Goal: Register for event/course

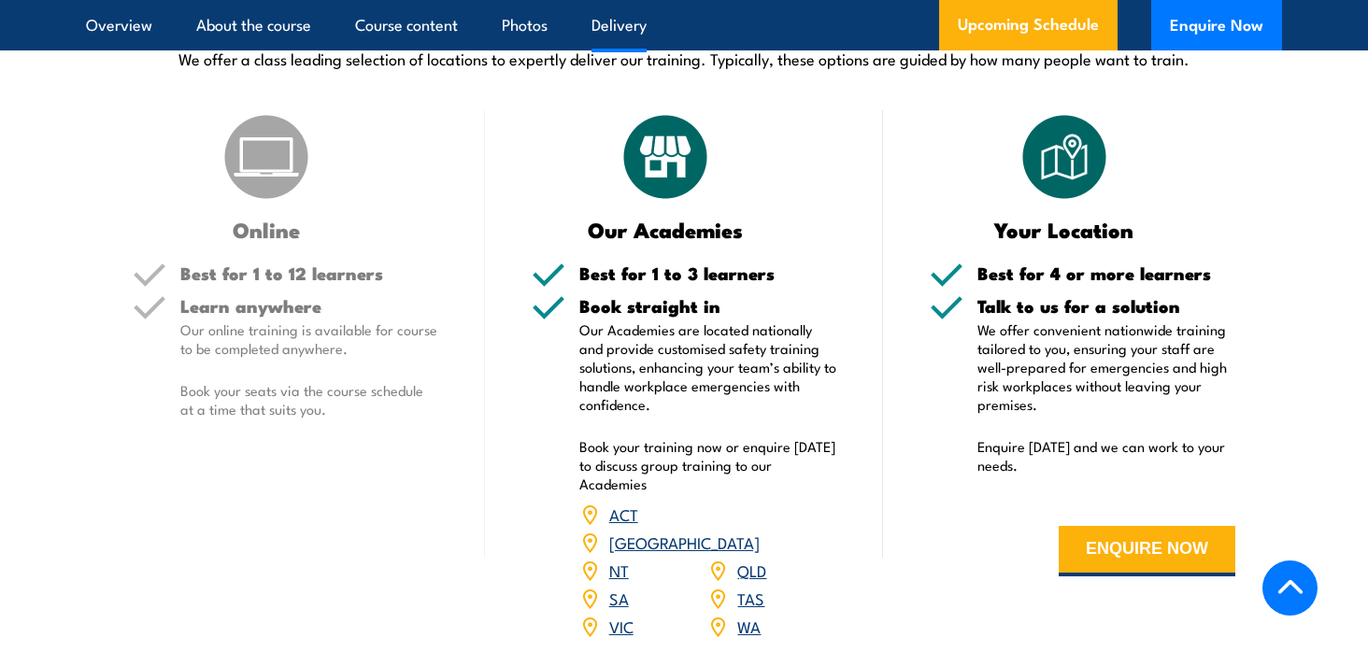
scroll to position [2561, 0]
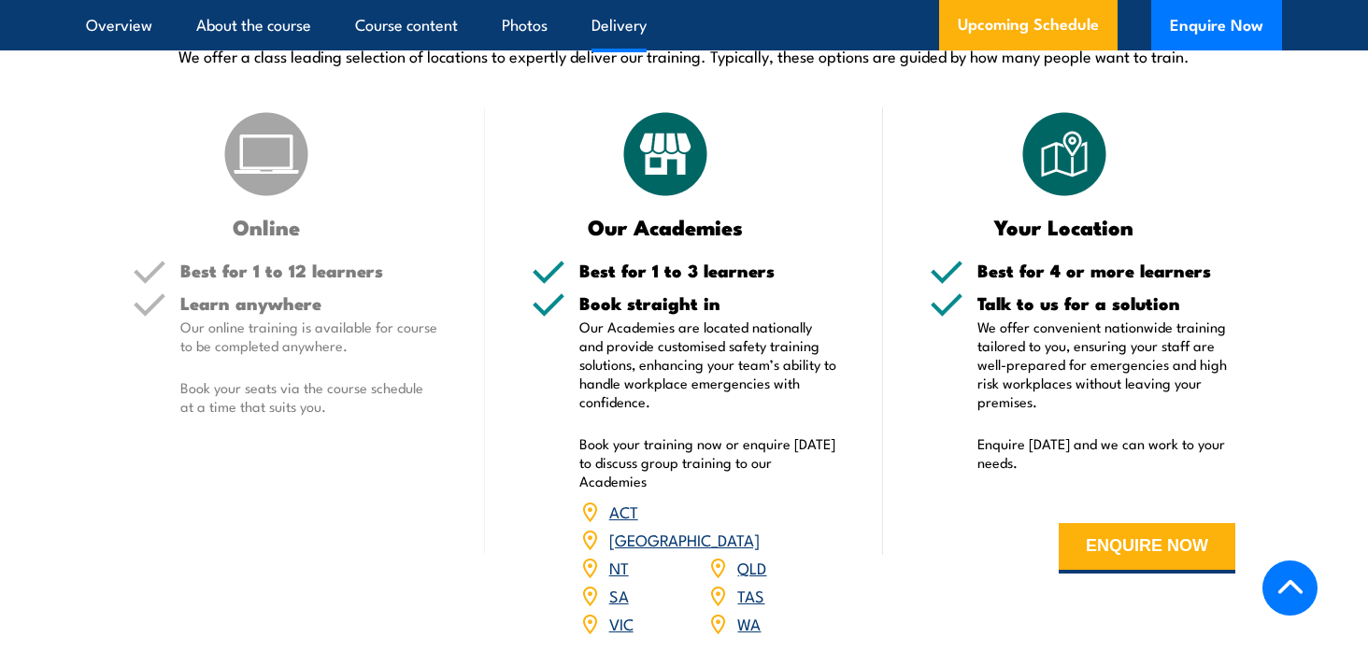
click at [41, 161] on section "DELIVERY OPTIONS We offer a class leading selection of locations to expertly de…" at bounding box center [684, 328] width 1368 height 666
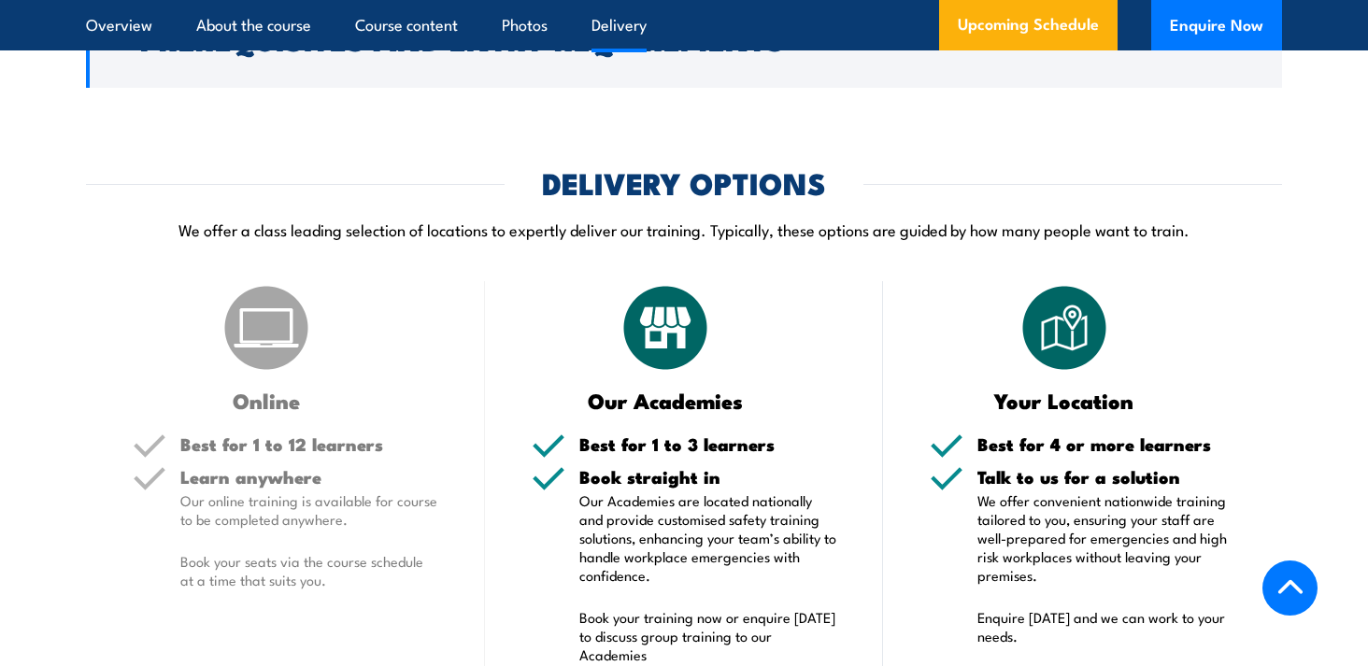
scroll to position [2385, 0]
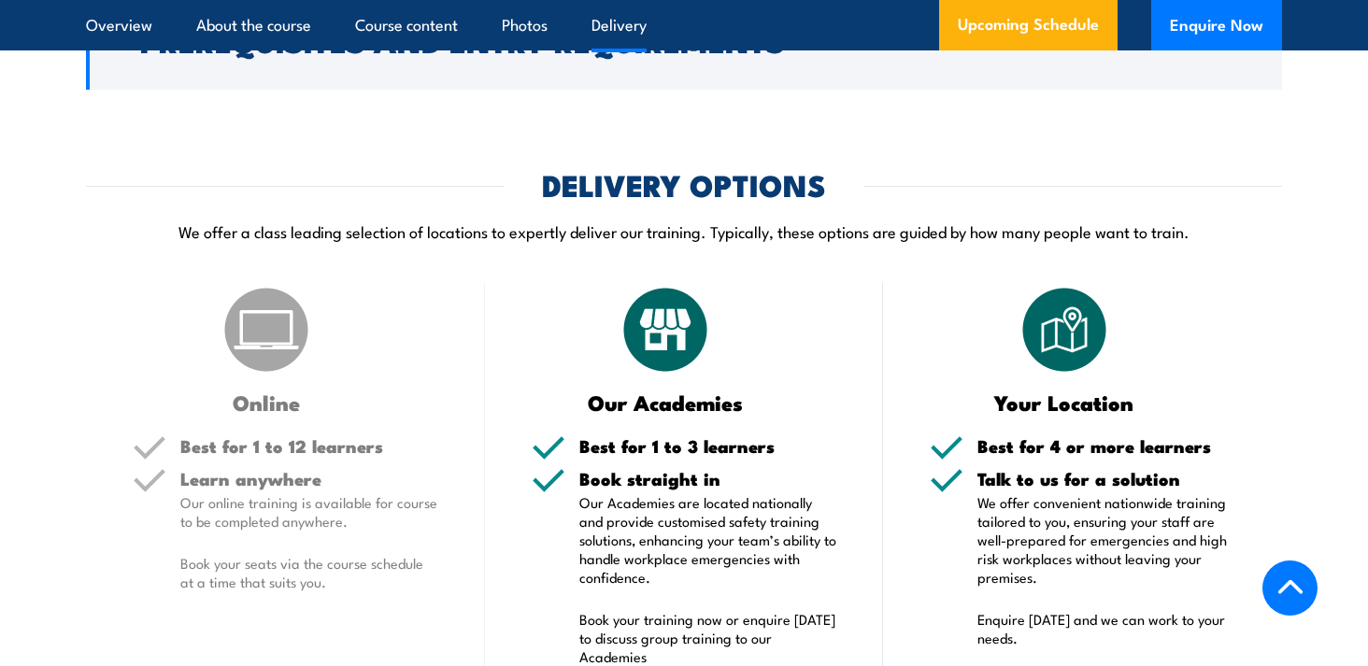
click at [260, 303] on img at bounding box center [266, 329] width 93 height 93
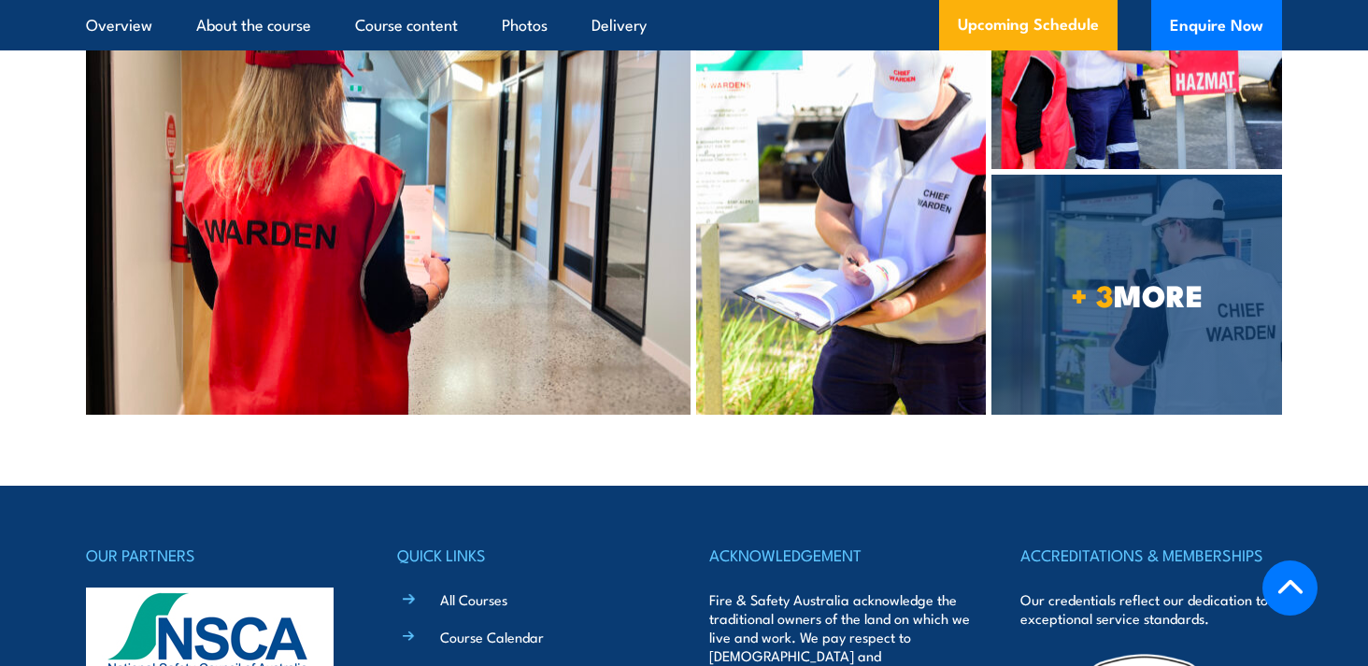
scroll to position [9697, 0]
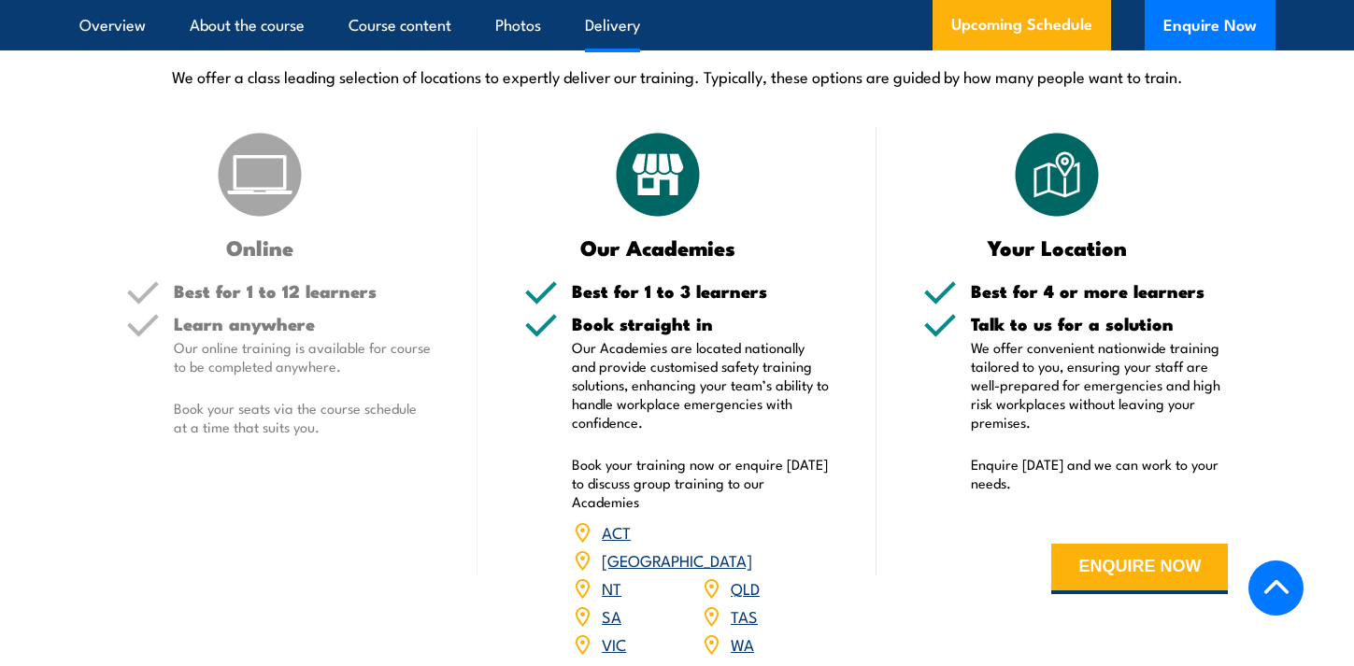
scroll to position [2620, 0]
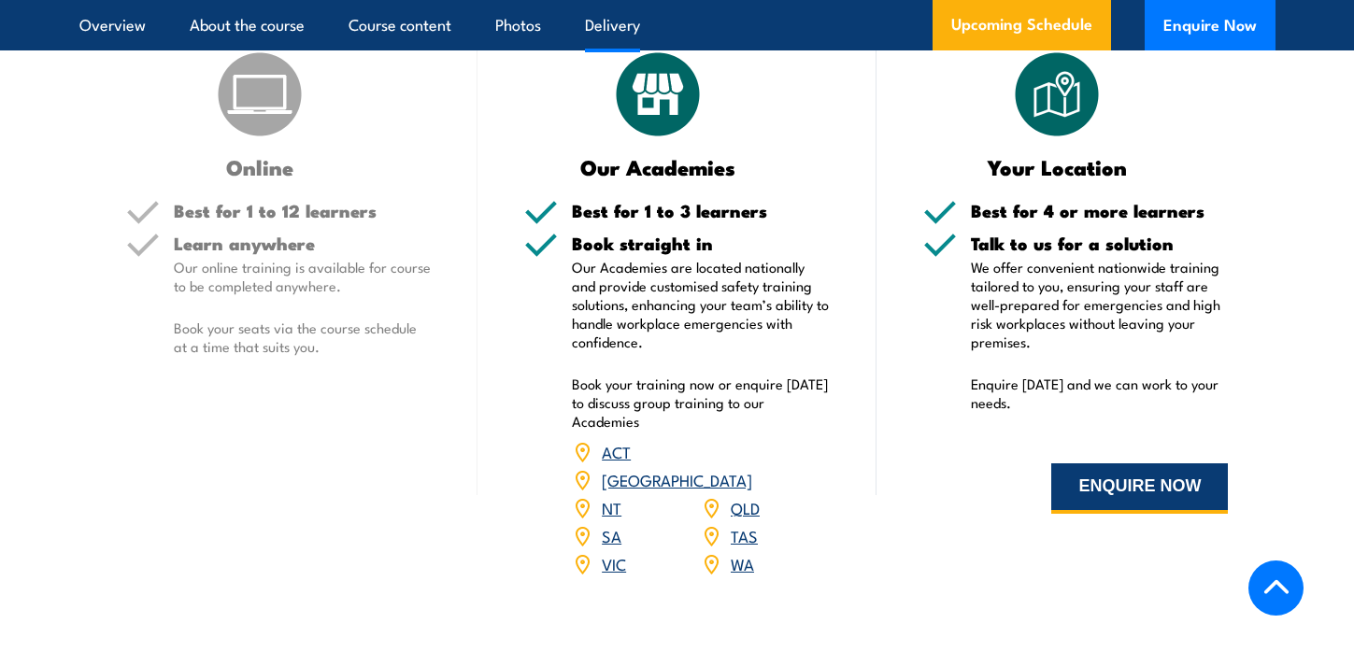
click at [1107, 463] on button "ENQUIRE NOW" at bounding box center [1139, 488] width 177 height 50
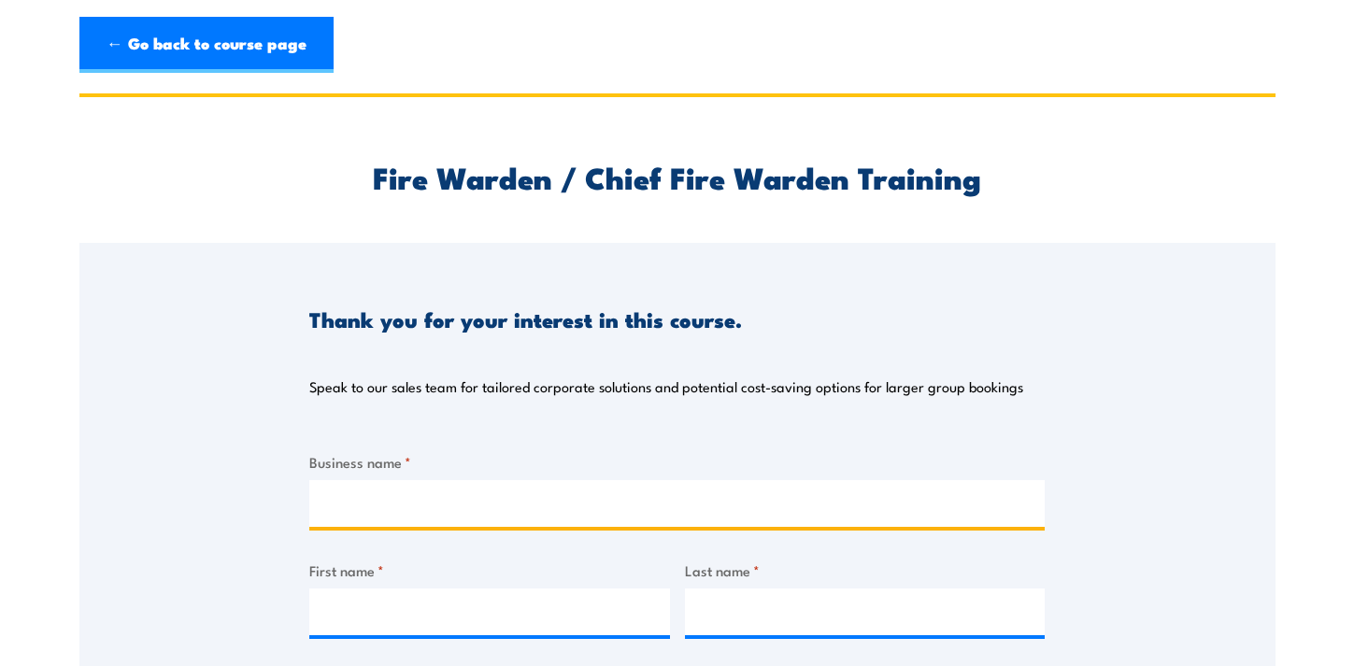
click at [355, 509] on input "Business name *" at bounding box center [676, 503] width 735 height 47
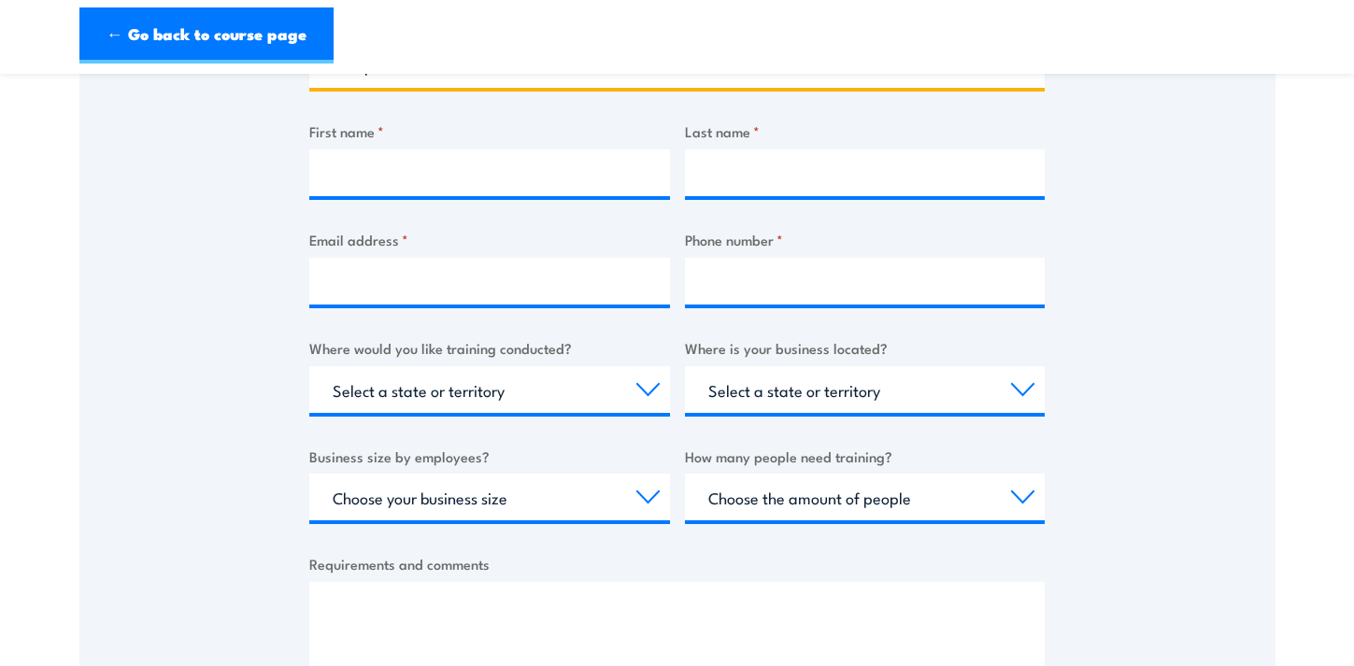
scroll to position [326, 0]
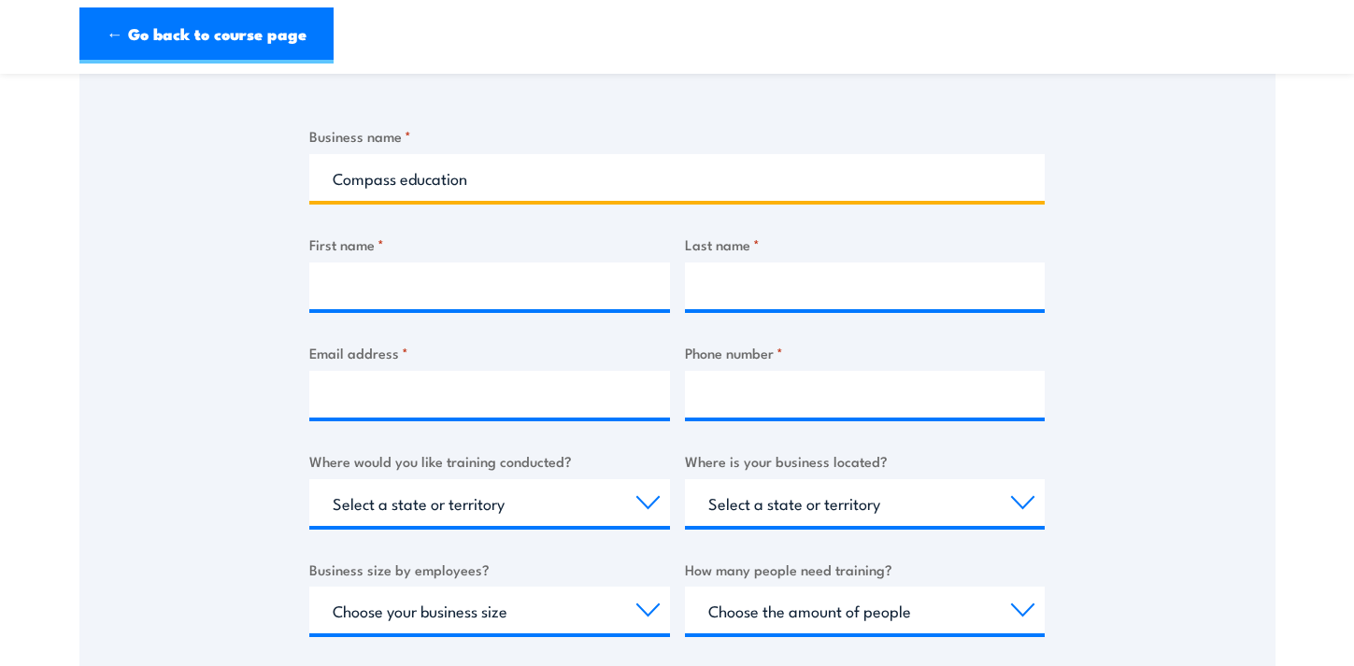
type input "Compass education"
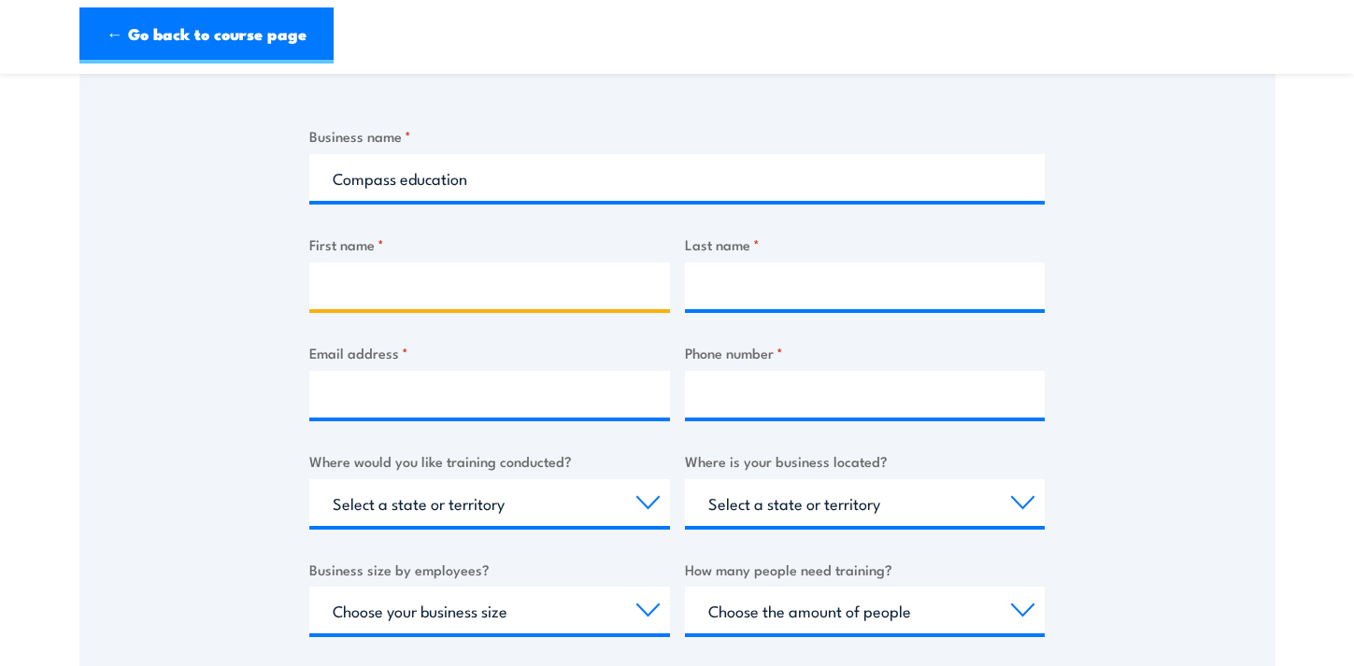
click at [363, 290] on input "First name *" at bounding box center [489, 286] width 361 height 47
type input "Kaylyn"
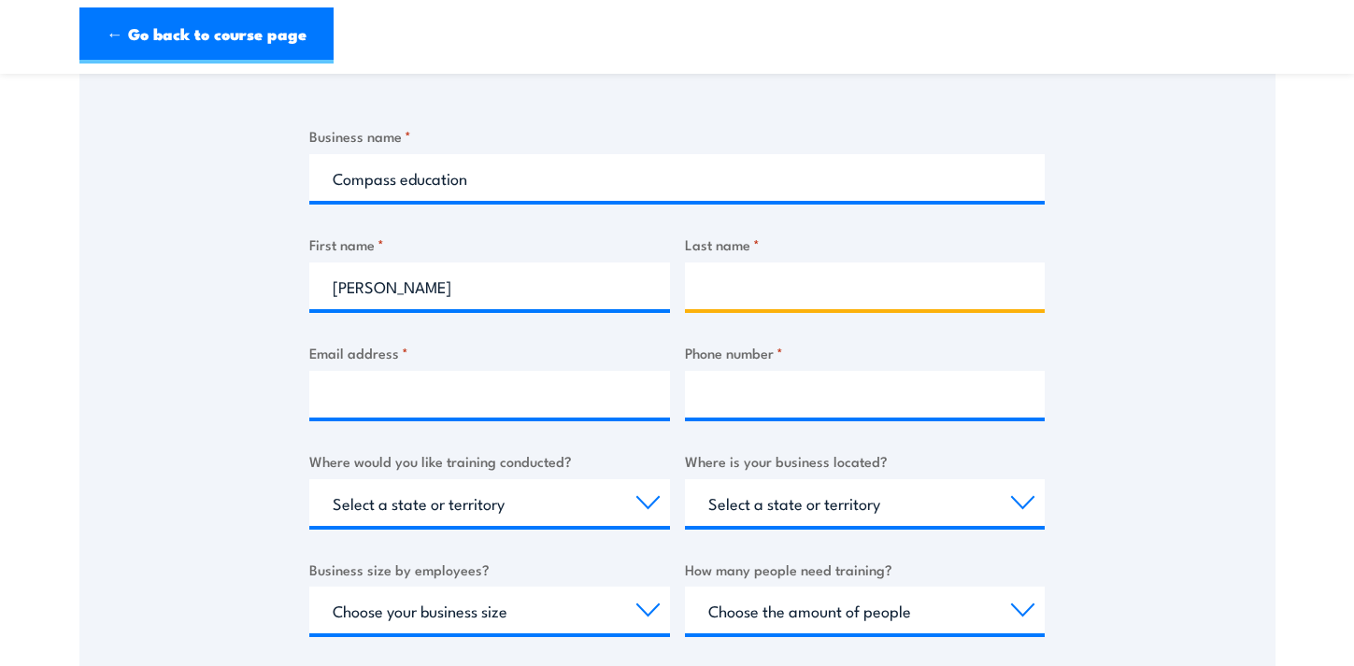
type input "Fex"
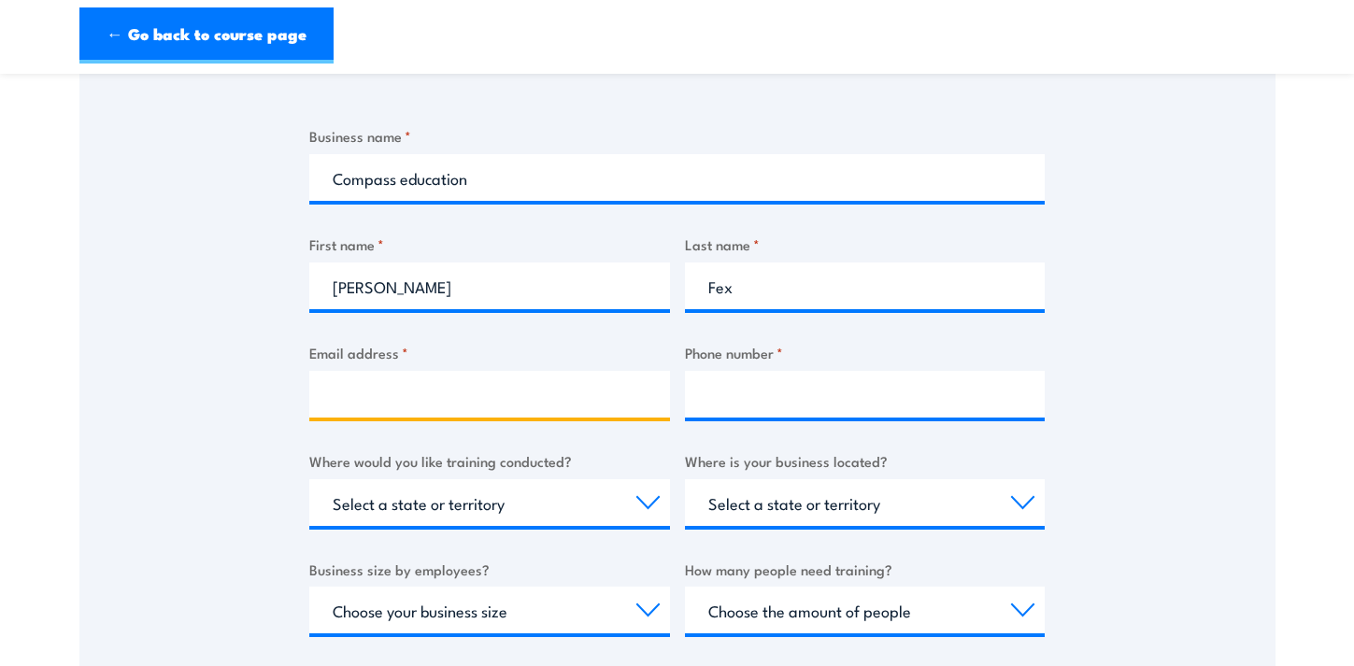
type input "kfex@compass.education"
type input "0404098748"
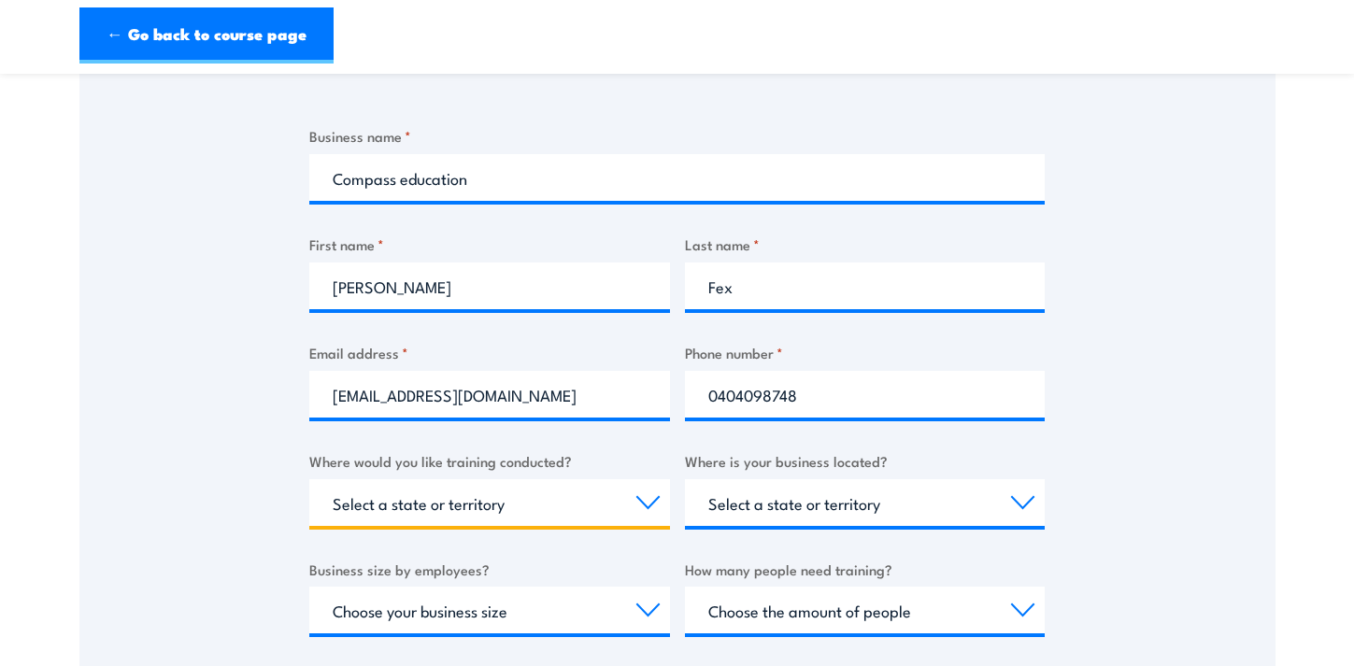
select select "VIC"
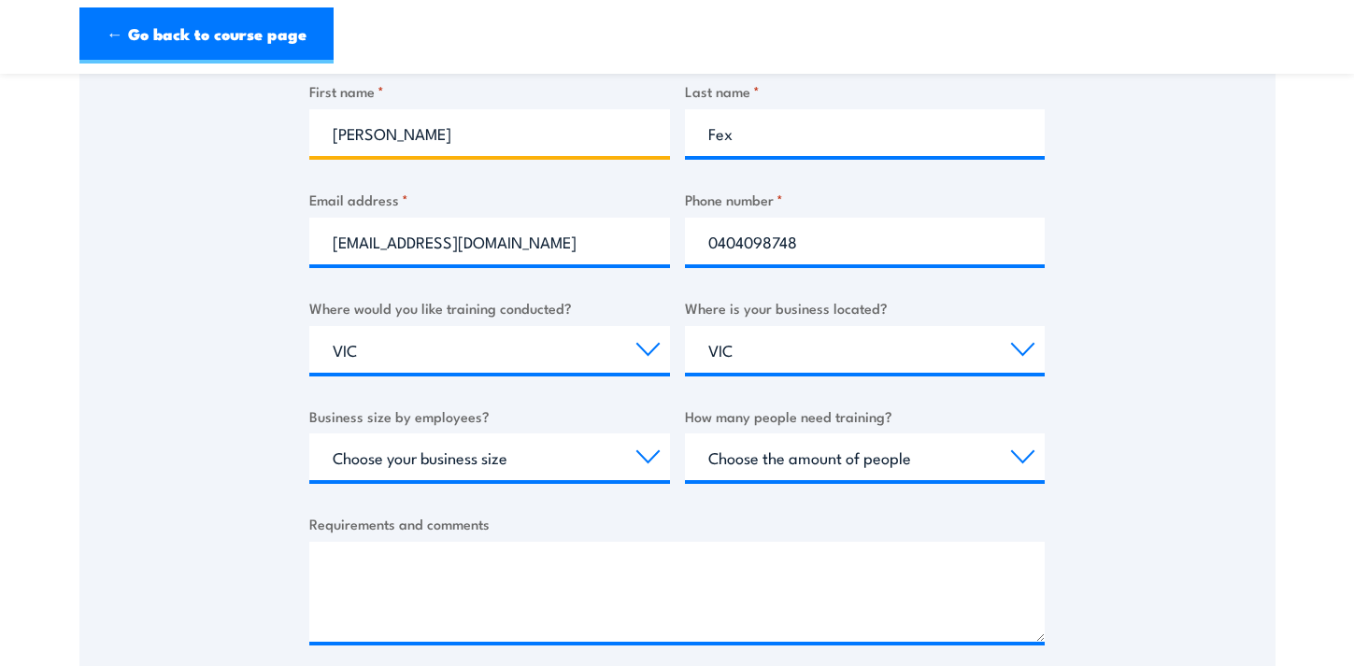
scroll to position [619, 0]
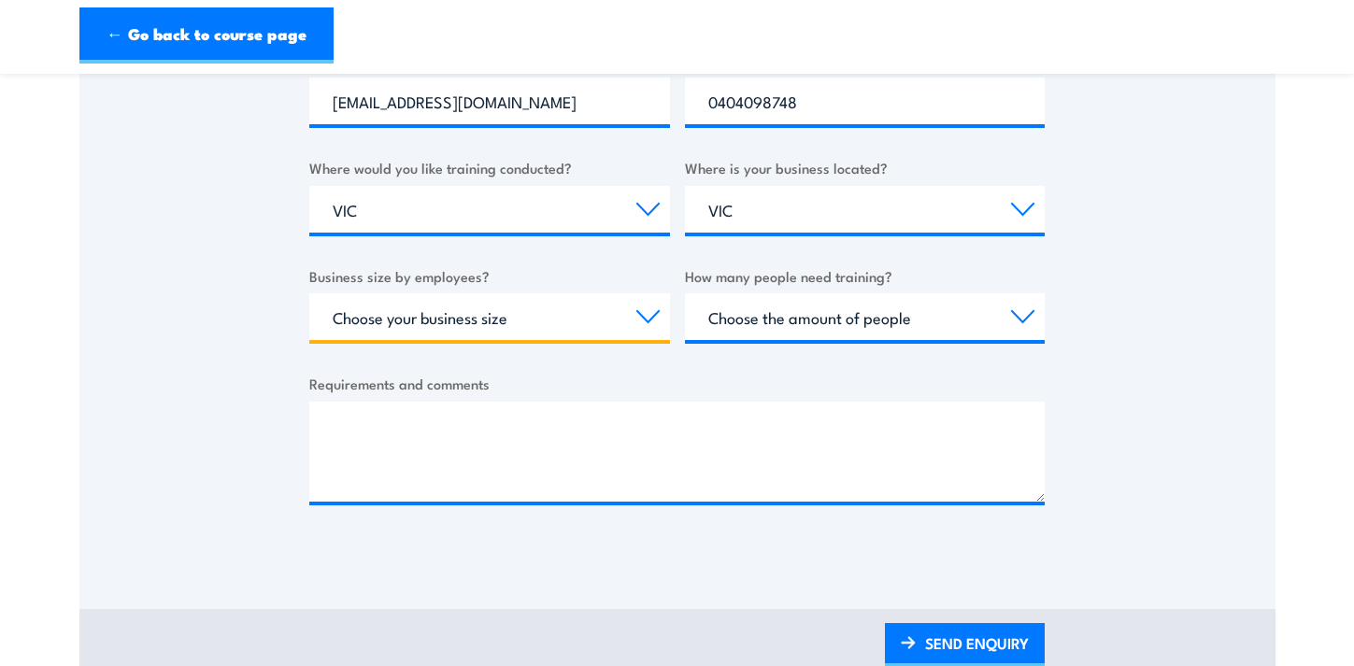
click at [344, 322] on select "Choose your business size 1 to 19 20 to 199 200+" at bounding box center [489, 316] width 361 height 47
select select "20 to 199"
click at [309, 293] on select "Choose your business size 1 to 19 20 to 199 200+" at bounding box center [489, 316] width 361 height 47
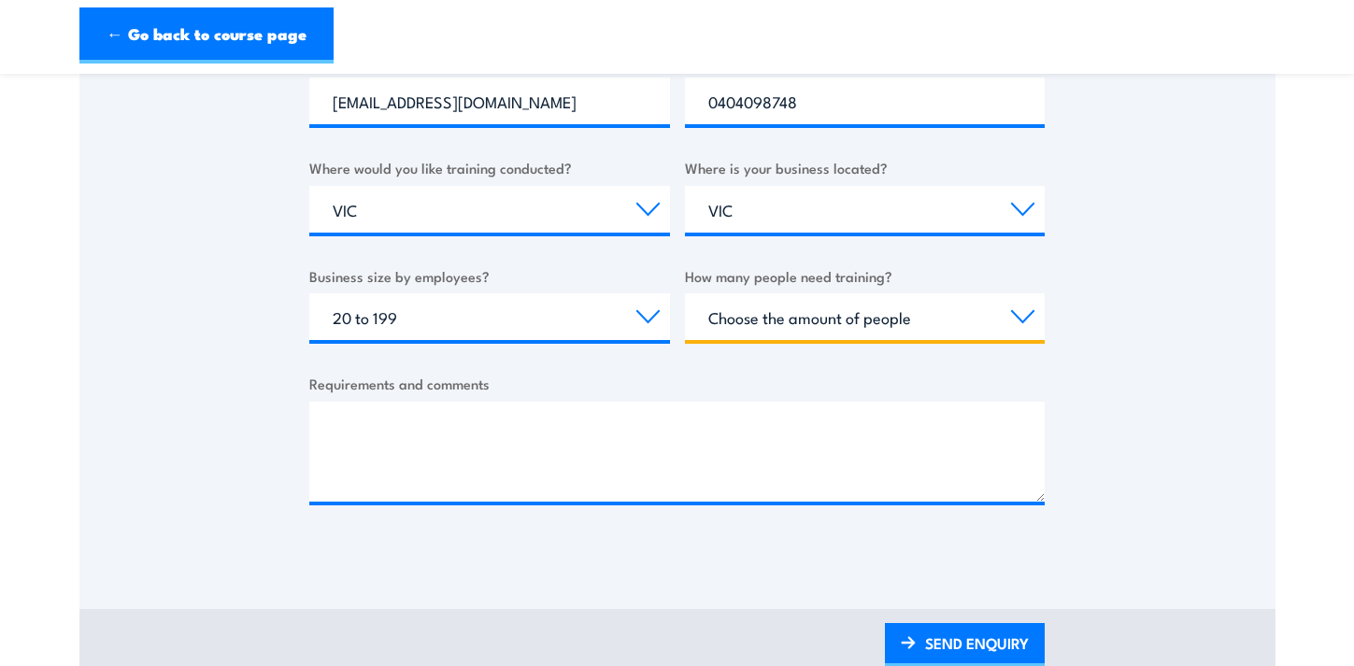
click at [757, 325] on select "Choose the amount of people 1 to 4 5 to 19 20+" at bounding box center [865, 316] width 361 height 47
select select "5 to 19"
click at [685, 293] on select "Choose the amount of people 1 to 4 5 to 19 20+" at bounding box center [865, 316] width 361 height 47
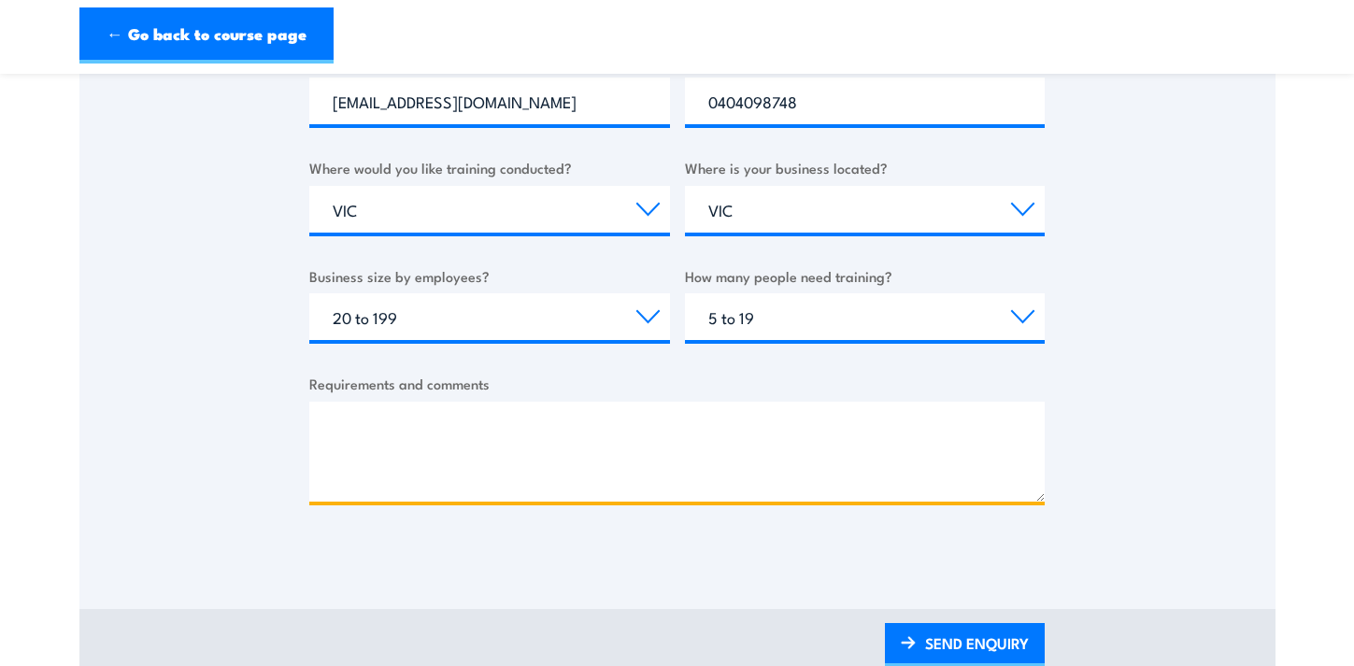
click at [487, 483] on textarea "Requirements and comments" at bounding box center [676, 452] width 735 height 100
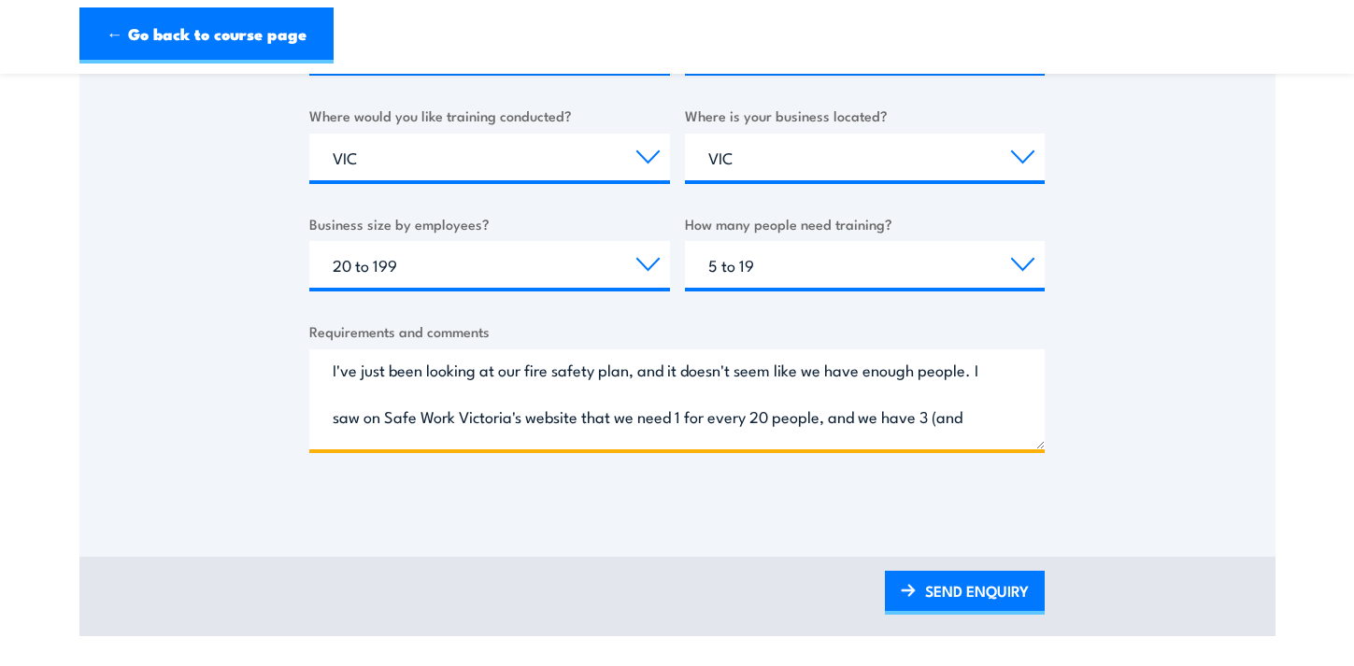
scroll to position [0, 0]
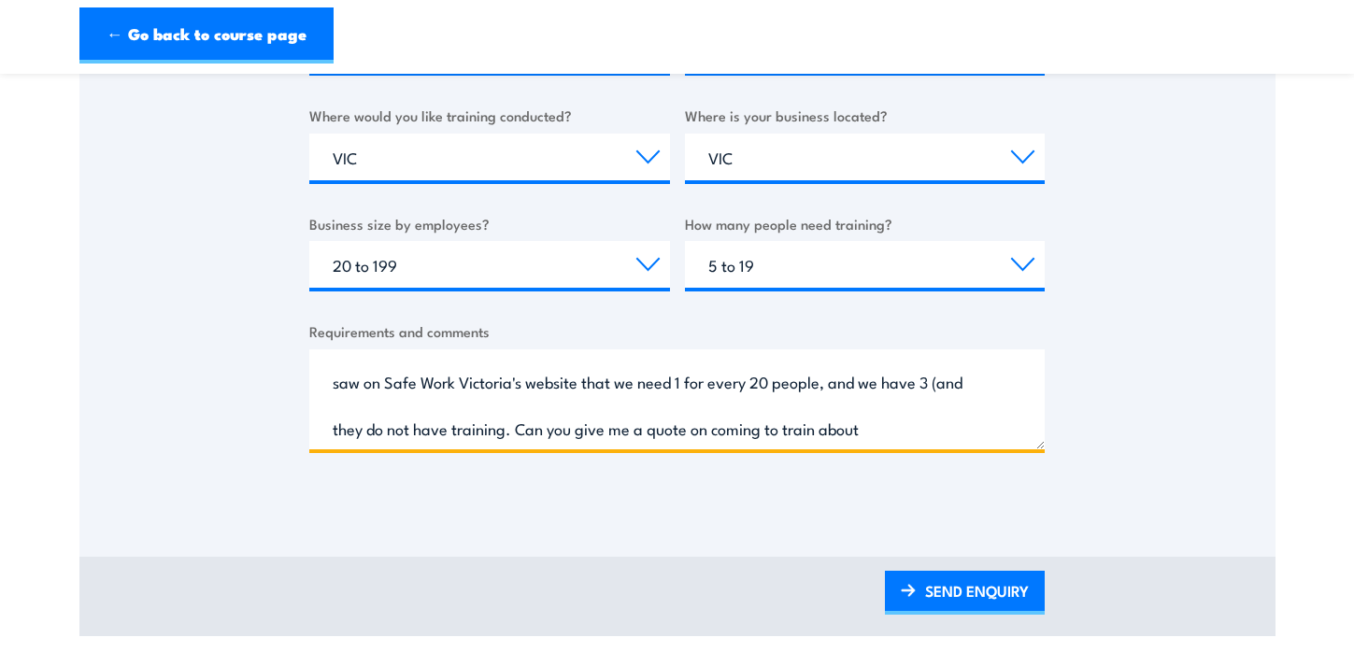
drag, startPoint x: 504, startPoint y: 433, endPoint x: 1001, endPoint y: 428, distance: 497.9
click at [1006, 433] on textarea "I've just been looking at our fire safety plan, and it doesn't seem like we hav…" at bounding box center [676, 399] width 735 height 100
drag, startPoint x: 976, startPoint y: 399, endPoint x: 960, endPoint y: 389, distance: 18.9
click at [963, 388] on textarea "I've just been looking at our fire safety plan, and it doesn't seem like we hav…" at bounding box center [676, 399] width 735 height 100
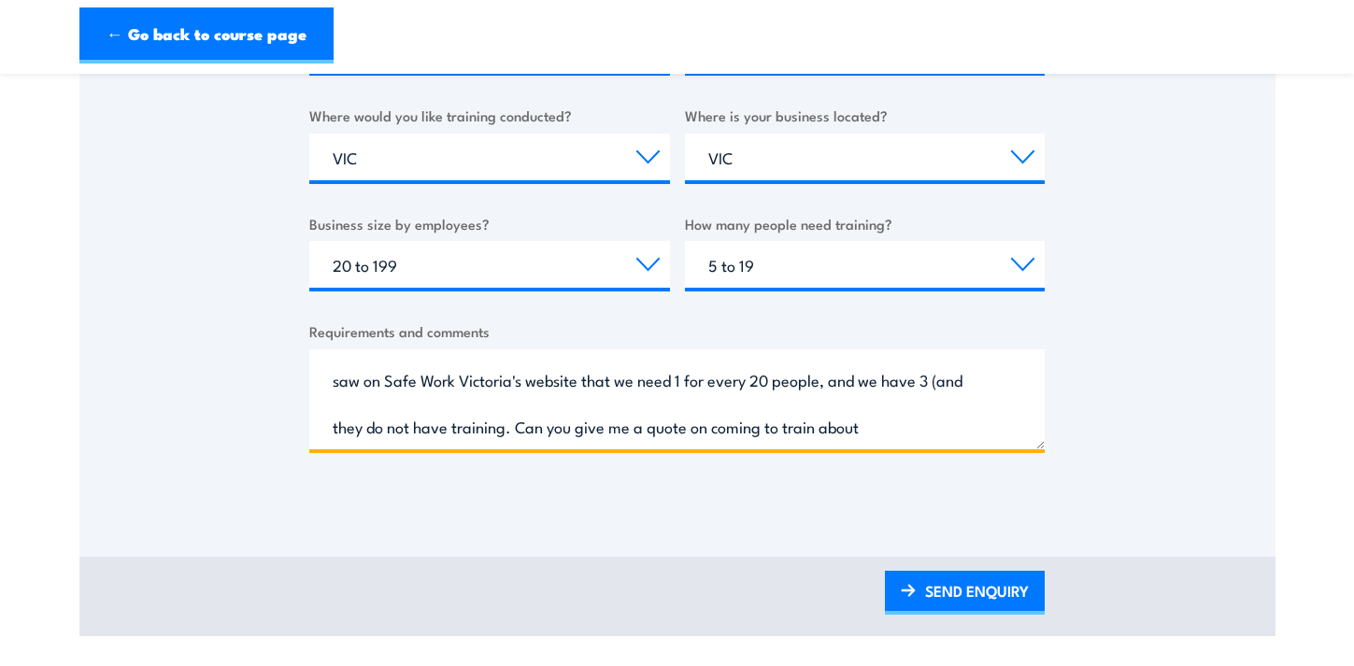
drag, startPoint x: 960, startPoint y: 389, endPoint x: 944, endPoint y: 397, distance: 18.8
click at [944, 397] on textarea "I've just been looking at our fire safety plan, and it doesn't seem like we hav…" at bounding box center [676, 399] width 735 height 100
click at [944, 390] on textarea "I've just been looking at our fire safety plan, and it doesn't seem like we hav…" at bounding box center [676, 399] width 735 height 100
drag, startPoint x: 959, startPoint y: 392, endPoint x: 502, endPoint y: 428, distance: 459.1
click at [502, 428] on textarea "I've just been looking at our fire safety plan, and it doesn't seem like we hav…" at bounding box center [676, 399] width 735 height 100
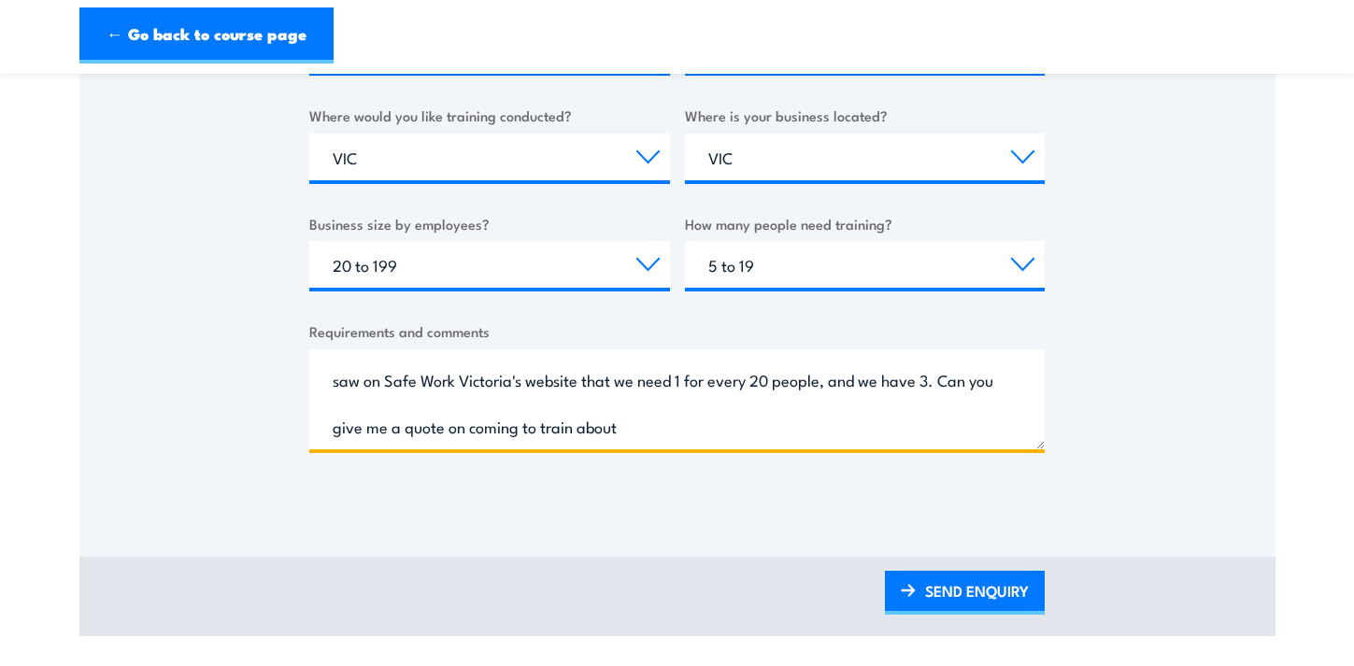
click at [756, 427] on textarea "I've just been looking at our fire safety plan, and it doesn't seem like we hav…" at bounding box center [676, 399] width 735 height 100
click at [939, 379] on textarea "I've just been looking at our fire safety plan, and it doesn't seem like we hav…" at bounding box center [676, 399] width 735 height 100
click at [875, 428] on textarea "I've just been looking at our fire safety plan, and it doesn't seem like we hav…" at bounding box center [676, 399] width 735 height 100
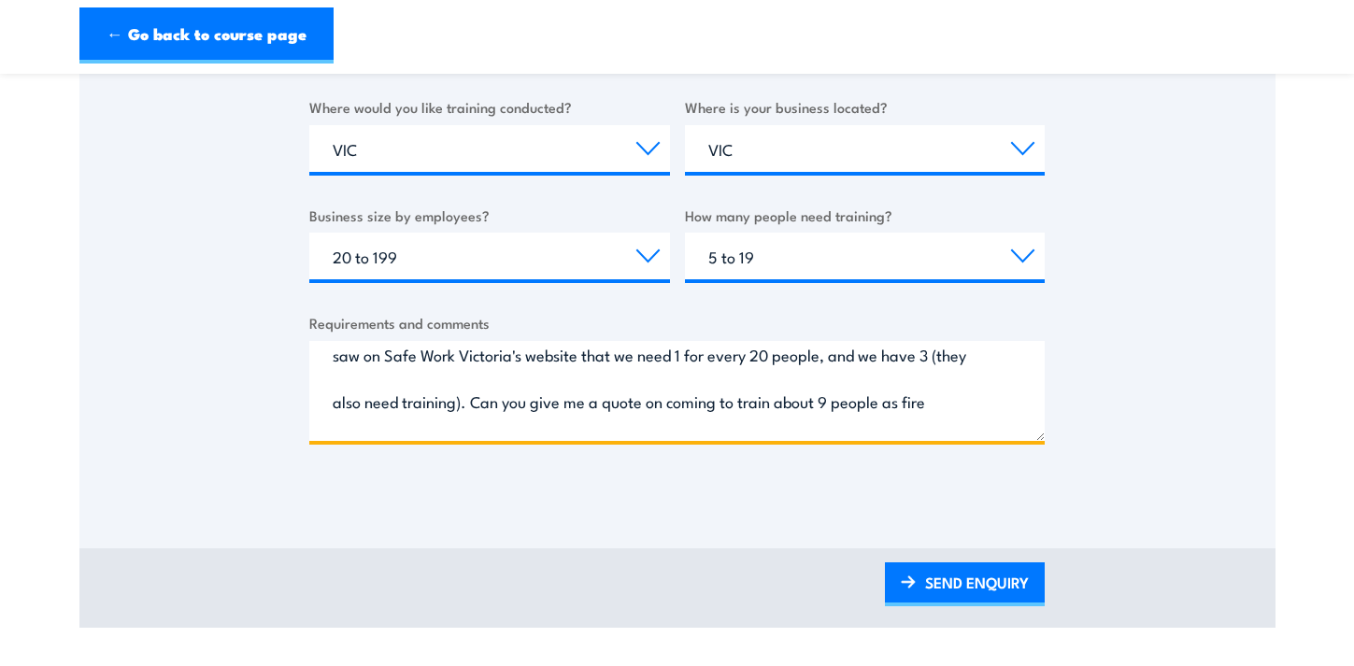
scroll to position [0, 0]
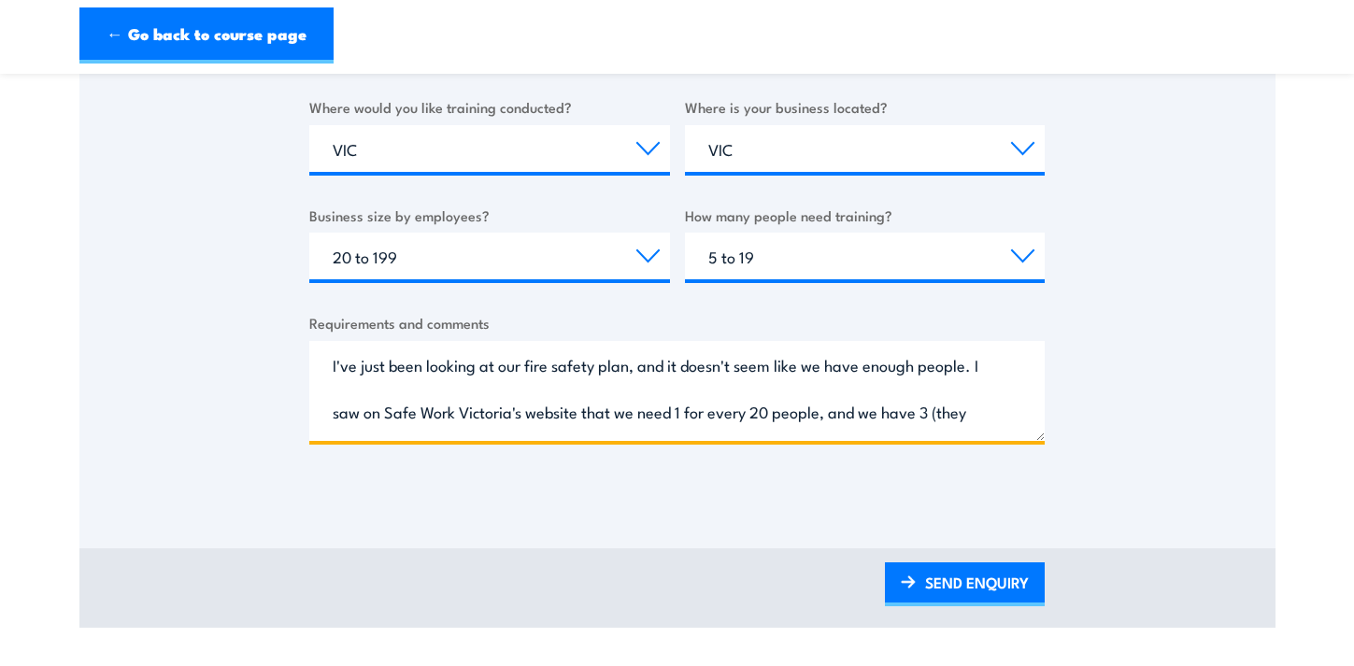
click at [831, 419] on textarea "I've just been looking at our fire safety plan, and it doesn't seem like we hav…" at bounding box center [676, 391] width 735 height 100
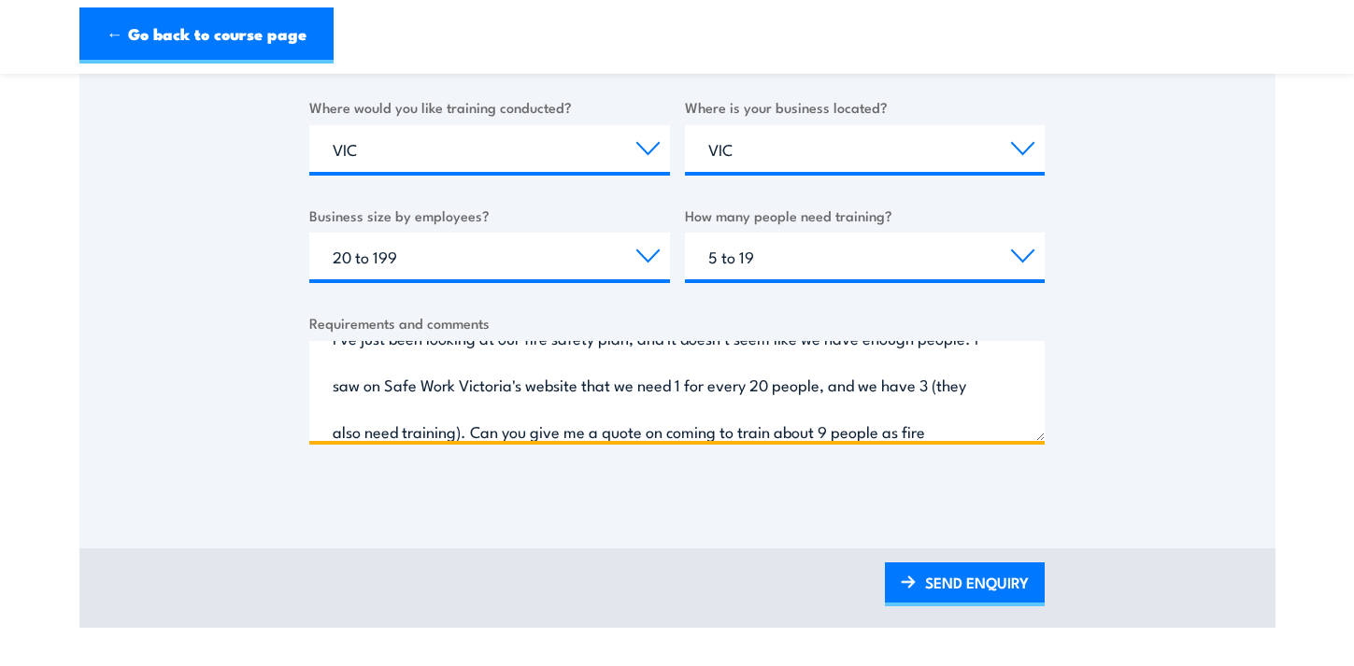
scroll to position [28, 0]
click at [970, 383] on textarea "I've just been looking at our fire safety plan, and it doesn't seem like we hav…" at bounding box center [676, 391] width 735 height 100
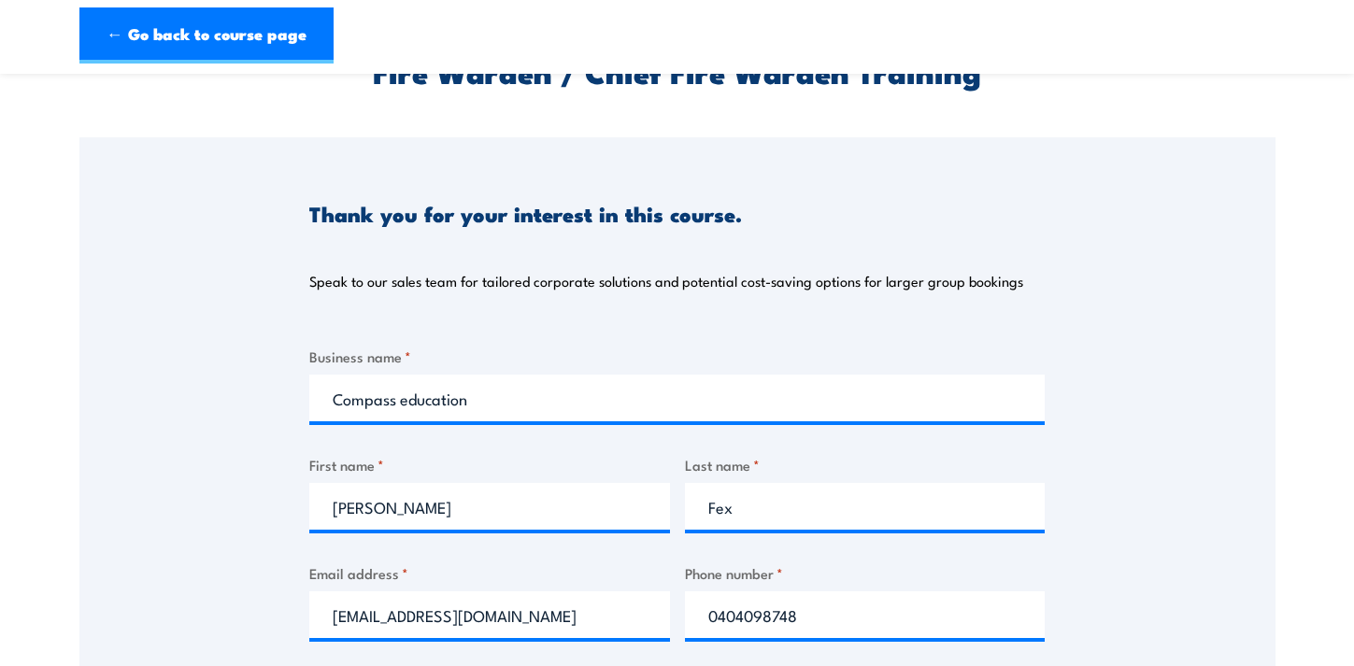
scroll to position [718, 0]
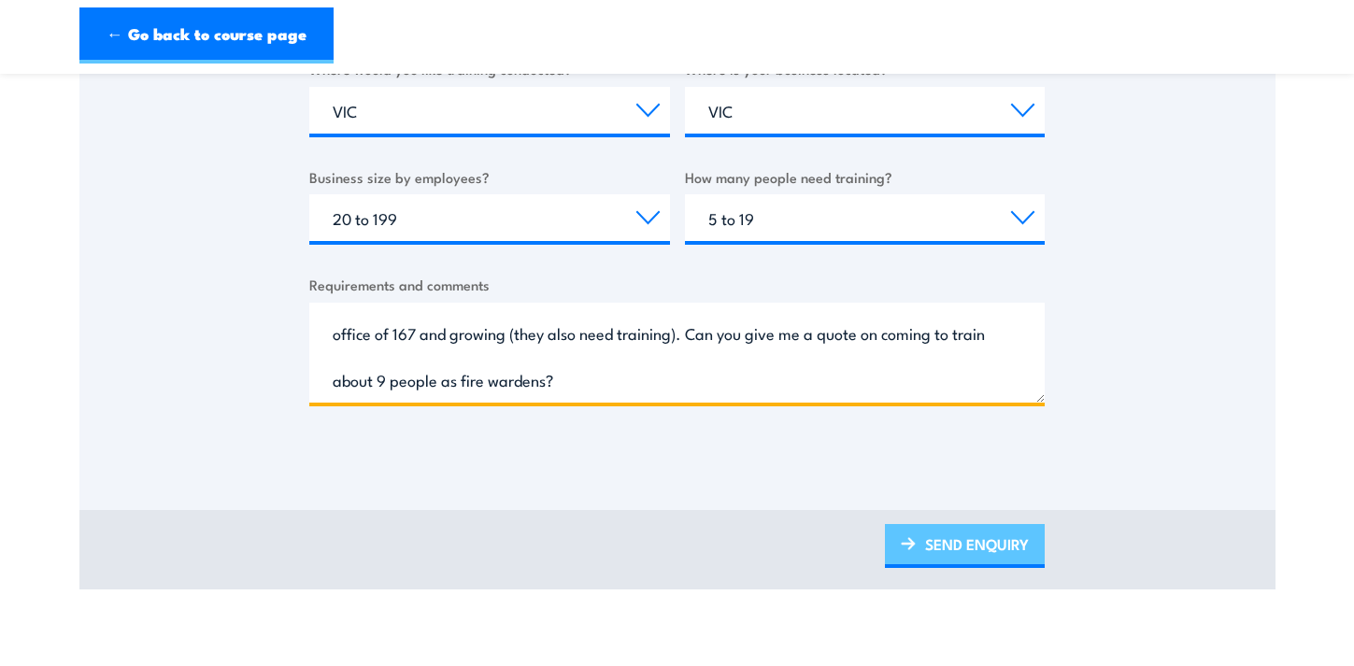
type textarea "I've just been looking at our fire safety plan, and it doesn't seem like we hav…"
click at [958, 550] on link "SEND ENQUIRY" at bounding box center [965, 546] width 160 height 44
click at [946, 555] on link "SEND ENQUIRY" at bounding box center [965, 546] width 160 height 44
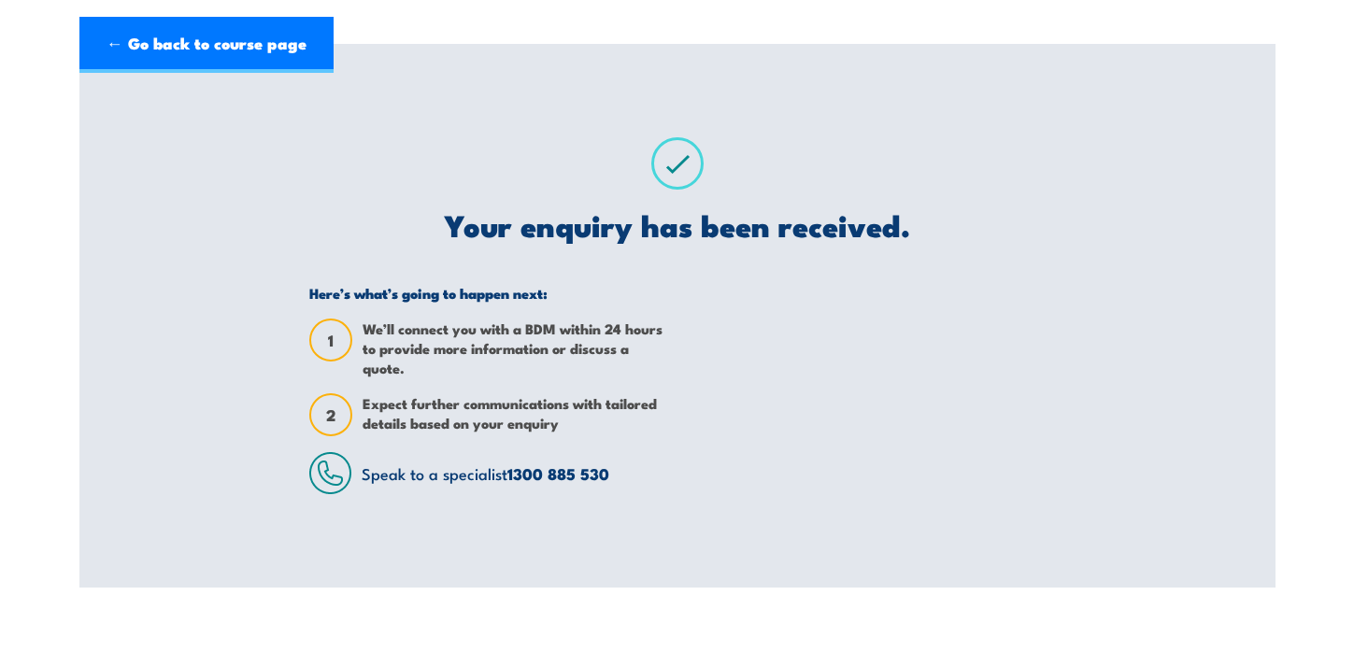
scroll to position [0, 0]
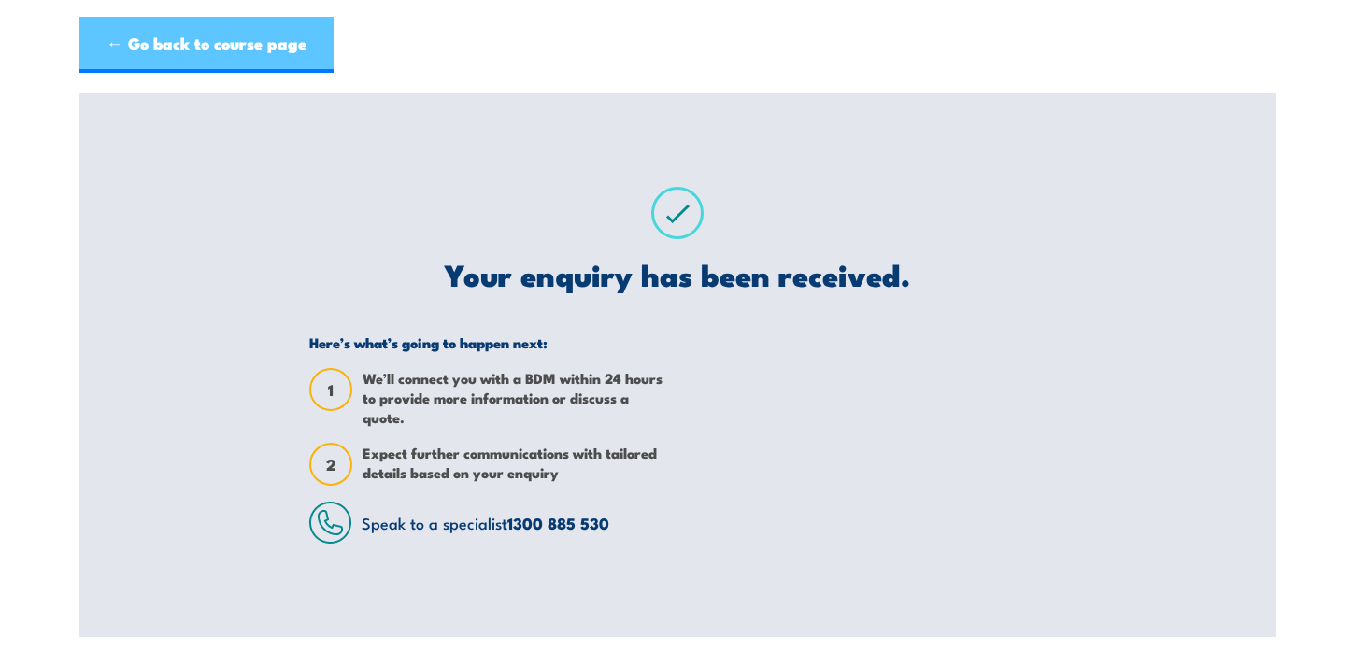
click at [166, 33] on link "← Go back to course page" at bounding box center [206, 45] width 254 height 56
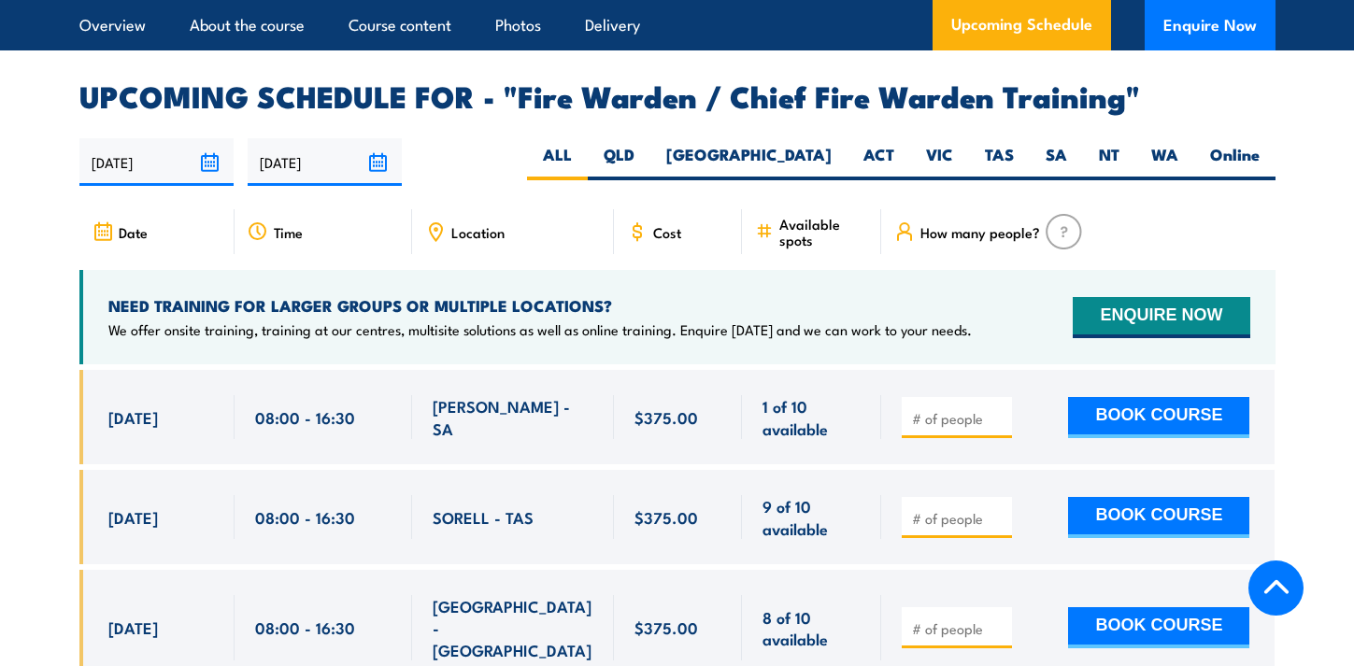
scroll to position [3253, 0]
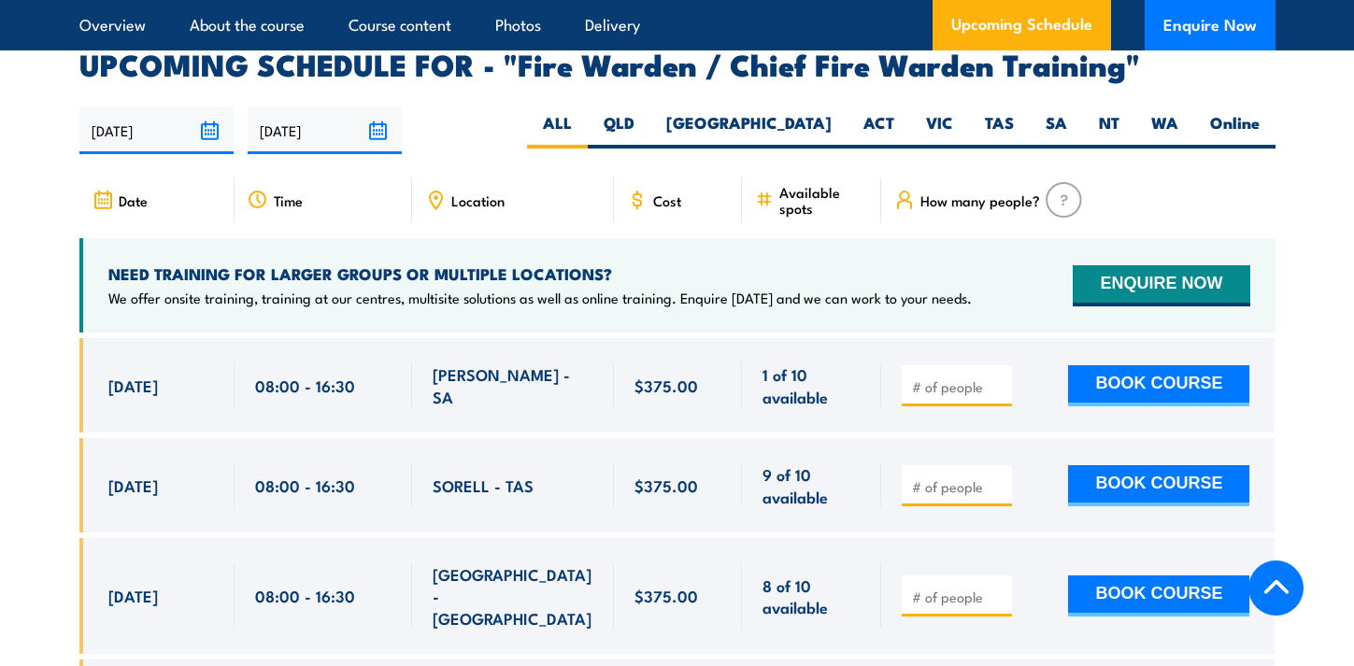
click at [800, 363] on span "1 of 10 available" at bounding box center [811, 385] width 98 height 44
click at [948, 377] on input "number" at bounding box center [958, 386] width 93 height 19
type input "9"
click at [896, 338] on div "9 BOOK COURSE" at bounding box center [1077, 385] width 393 height 94
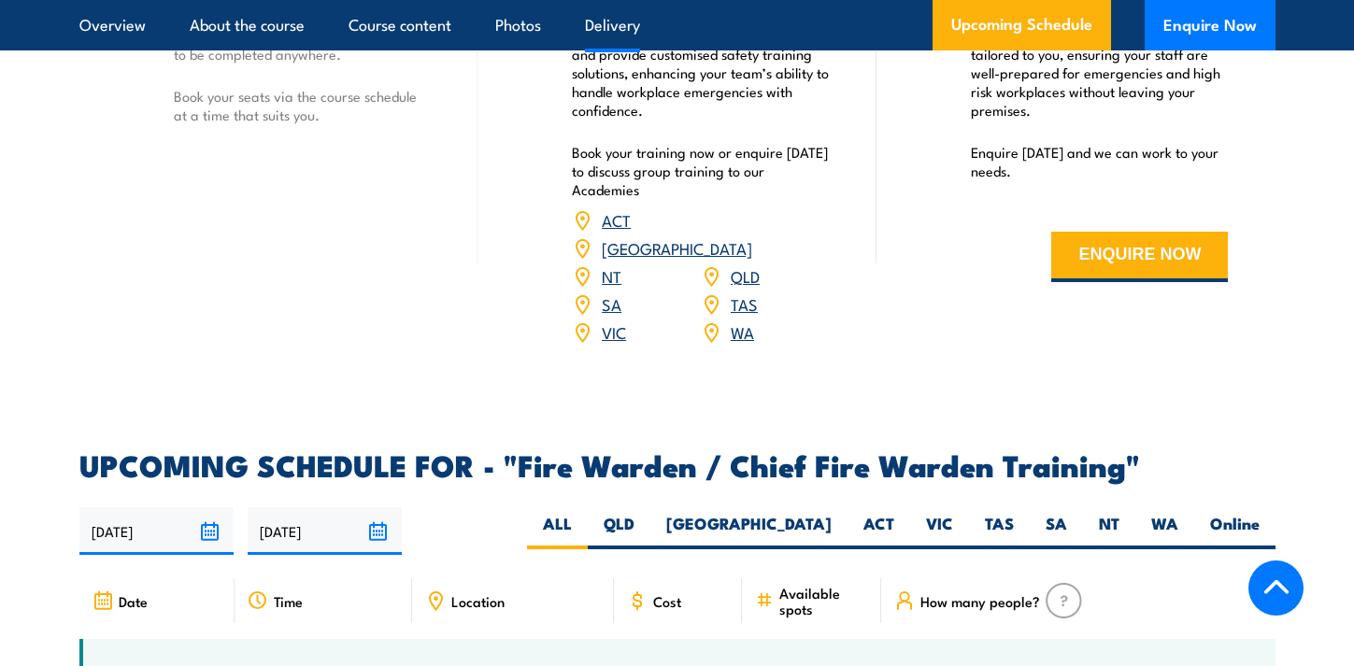
scroll to position [2932, 0]
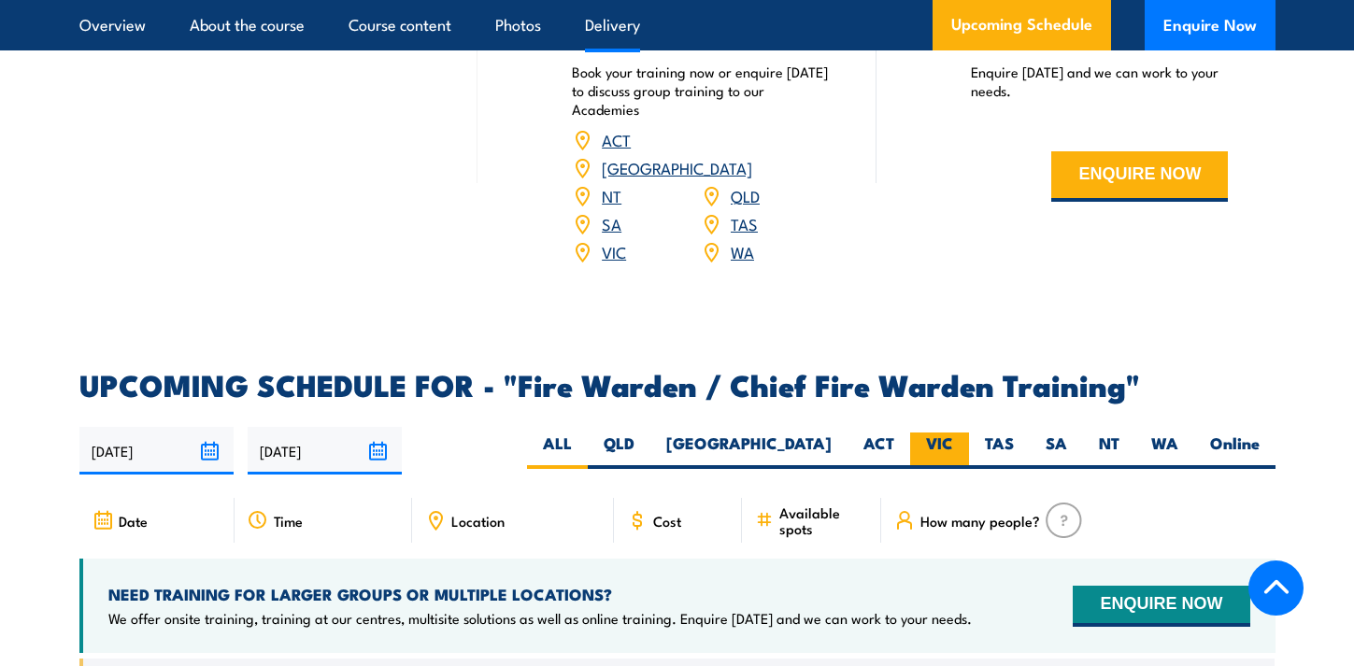
click at [944, 433] on label "VIC" at bounding box center [939, 451] width 59 height 36
click at [953, 433] on input "VIC" at bounding box center [959, 439] width 12 height 12
radio input "true"
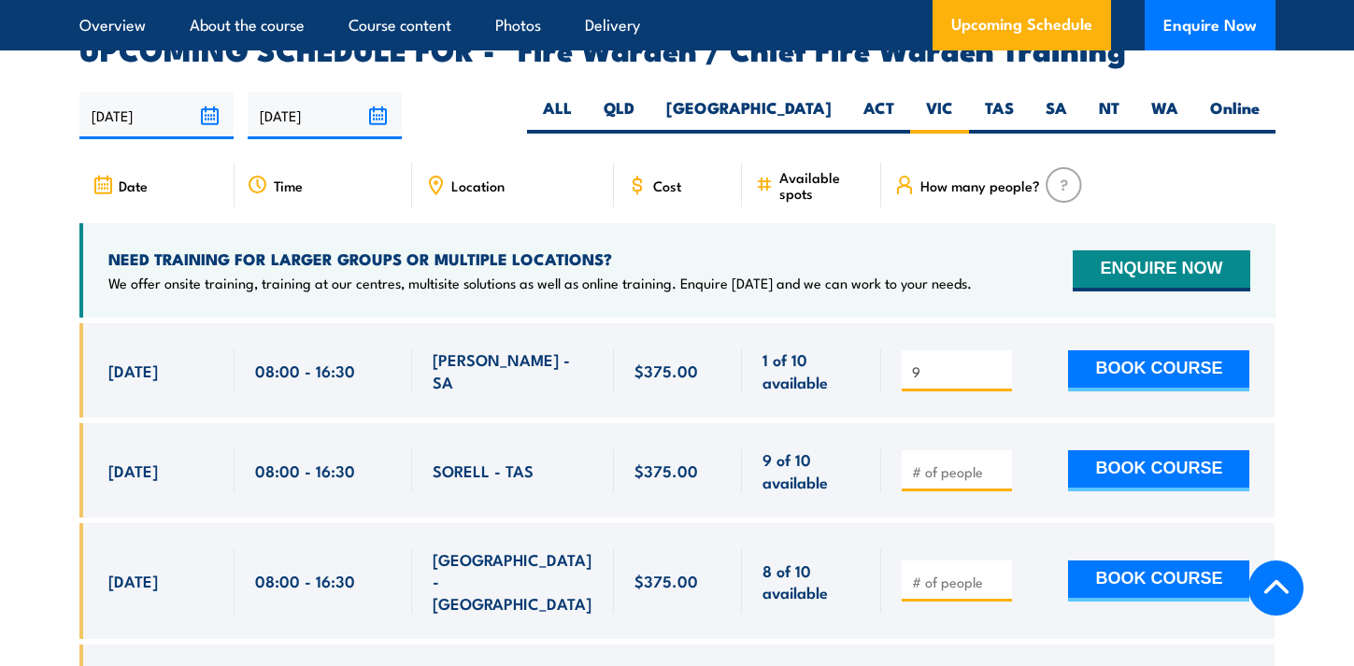
scroll to position [3289, 0]
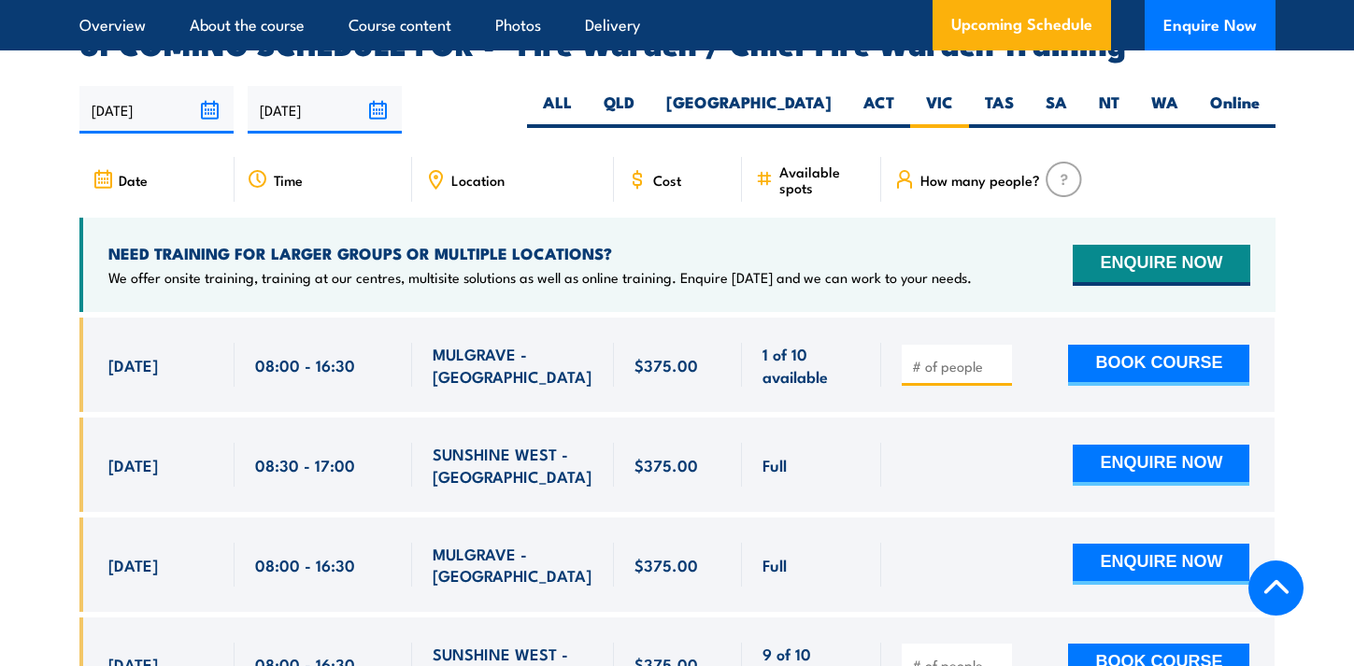
scroll to position [3487, 0]
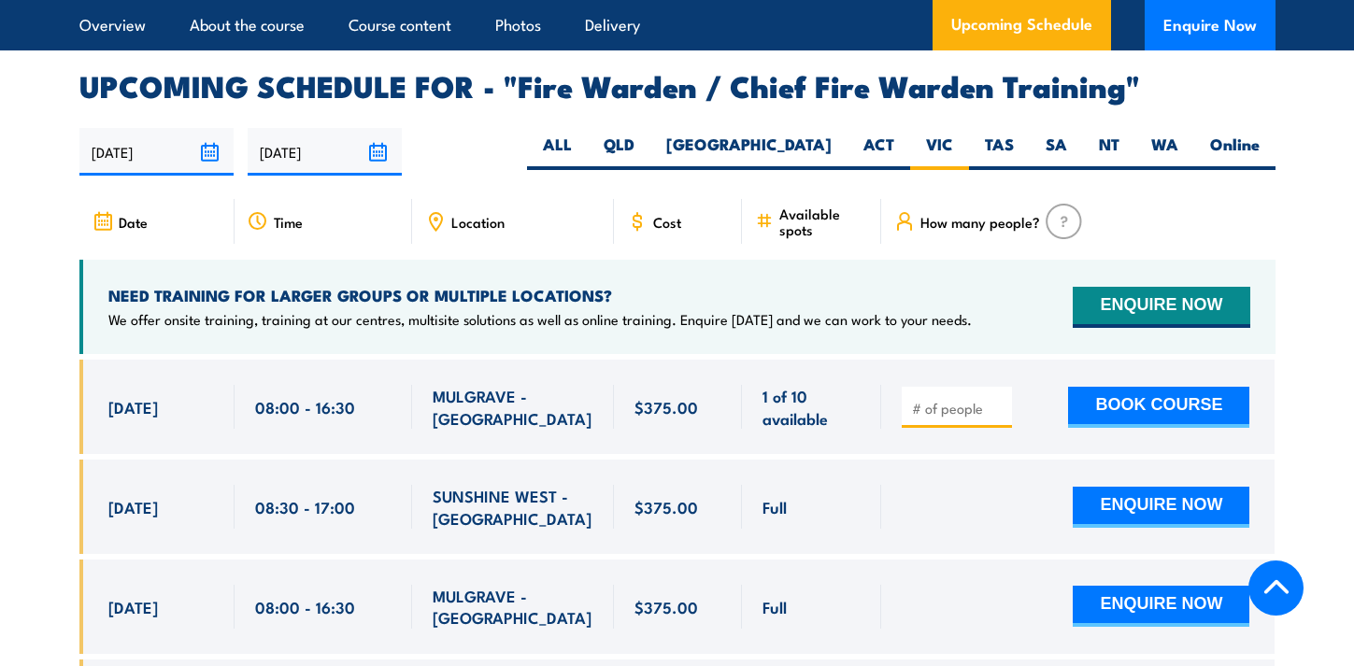
scroll to position [3225, 0]
